Goal: Transaction & Acquisition: Purchase product/service

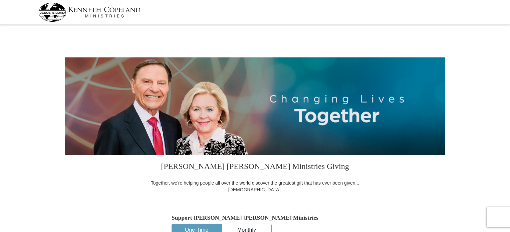
select select "IL"
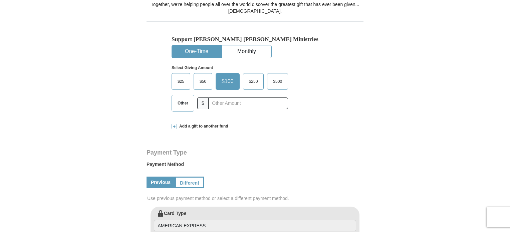
scroll to position [197, 0]
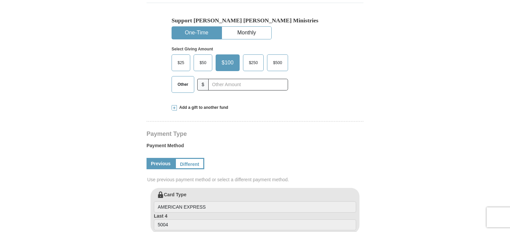
drag, startPoint x: 513, startPoint y: 37, endPoint x: 502, endPoint y: 93, distance: 57.1
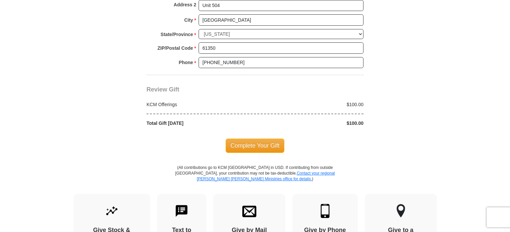
scroll to position [276, 0]
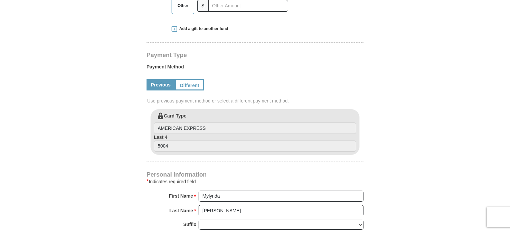
click at [176, 28] on span at bounding box center [174, 28] width 5 height 5
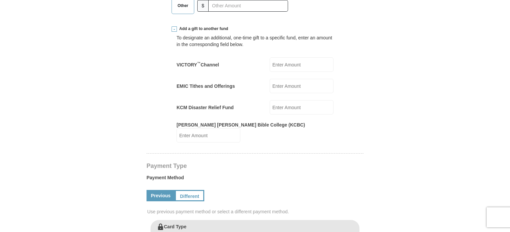
click at [173, 8] on label "Other" at bounding box center [183, 6] width 22 height 16
click at [0, 0] on input "Other" at bounding box center [0, 0] width 0 height 0
click at [283, 89] on input "EMIC Tithes and Offerings" at bounding box center [302, 87] width 64 height 14
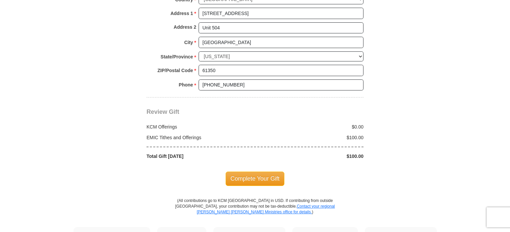
scroll to position [644, 0]
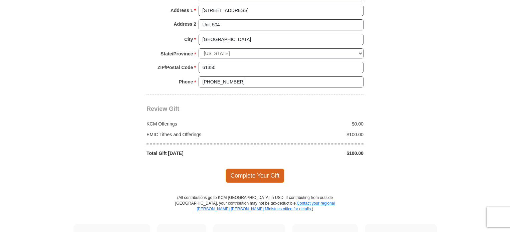
type input "100"
click at [266, 169] on span "Complete Your Gift" at bounding box center [255, 176] width 59 height 14
